Goal: Navigation & Orientation: Find specific page/section

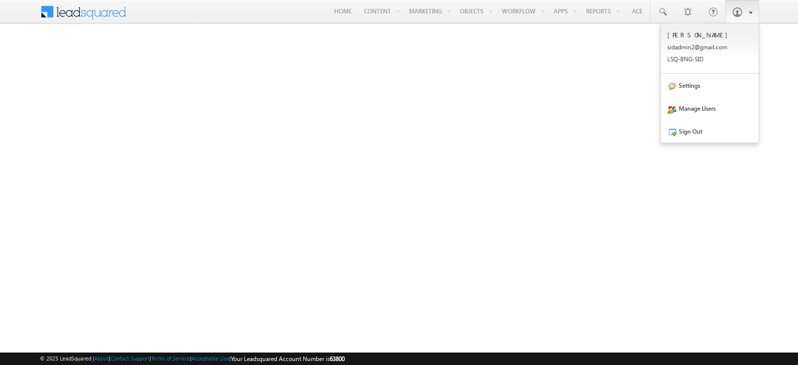
click at [739, 3] on link at bounding box center [742, 11] width 34 height 23
click at [709, 129] on link "Sign Out" at bounding box center [710, 131] width 98 height 23
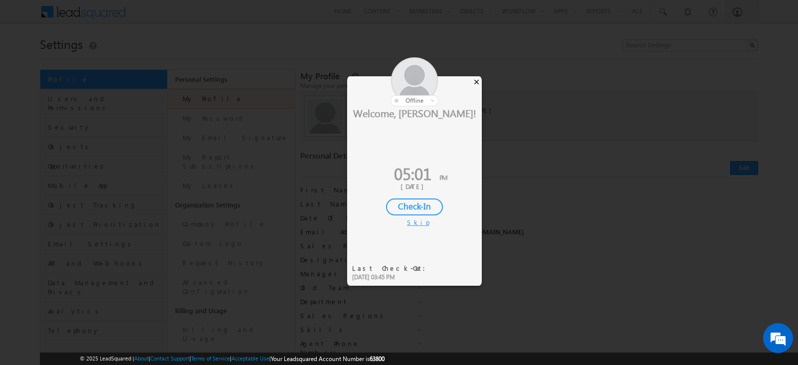
click at [476, 78] on div "×" at bounding box center [476, 81] width 10 height 11
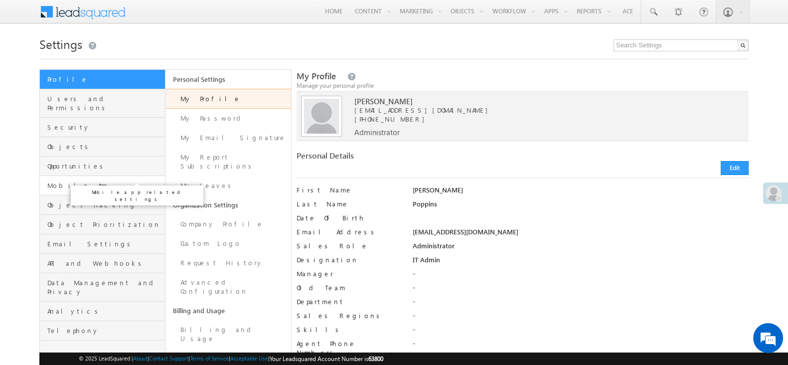
click at [91, 181] on span "Mobile App" at bounding box center [104, 185] width 115 height 9
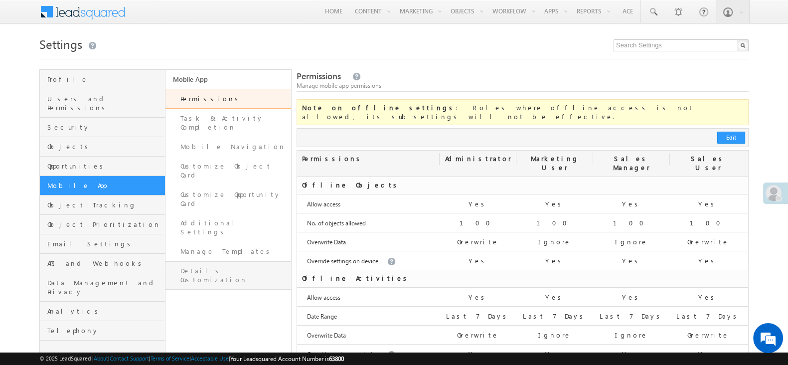
click at [212, 261] on link "Details Customization" at bounding box center [229, 275] width 126 height 28
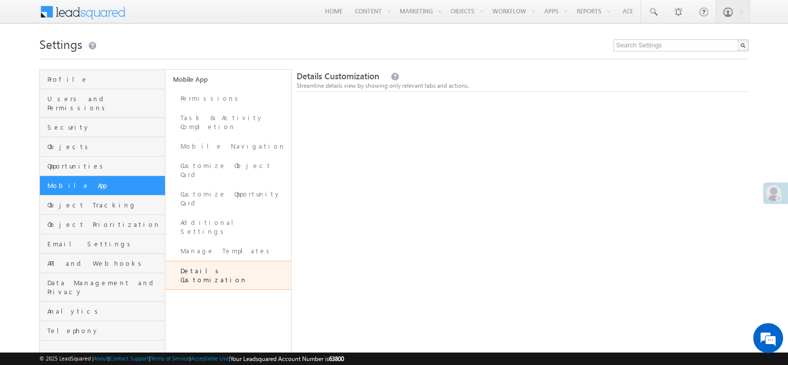
click at [339, 49] on h1 "Settings" at bounding box center [393, 42] width 709 height 19
